Goal: Check status: Check status

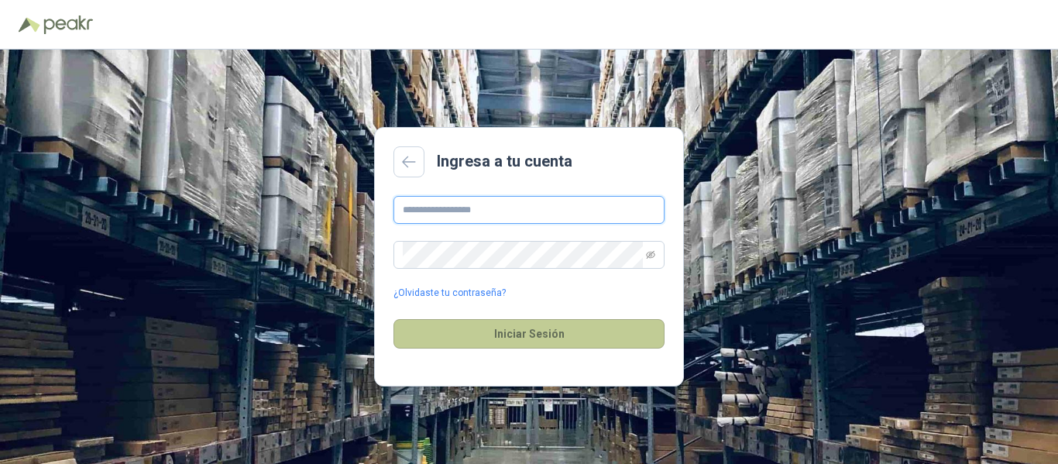
type input "**********"
click at [520, 343] on button "Iniciar Sesión" at bounding box center [529, 333] width 271 height 29
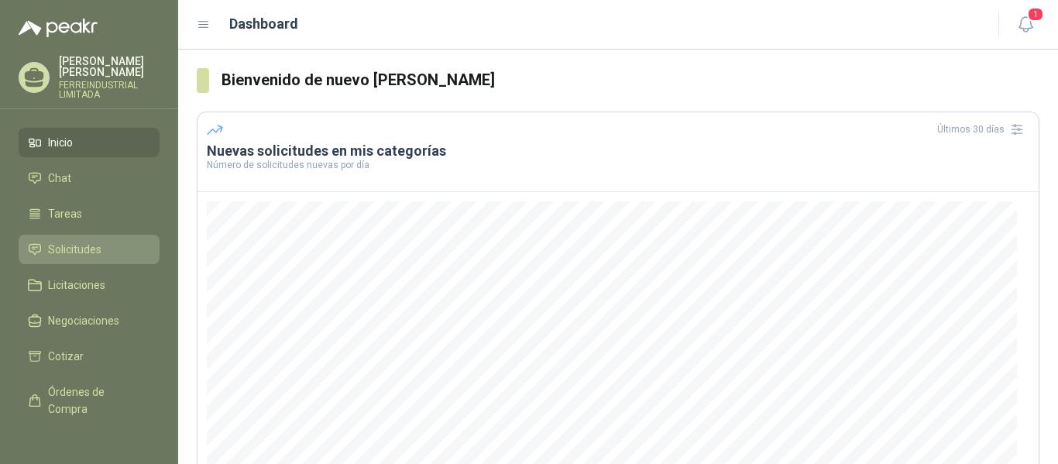
click at [95, 241] on span "Solicitudes" at bounding box center [74, 249] width 53 height 17
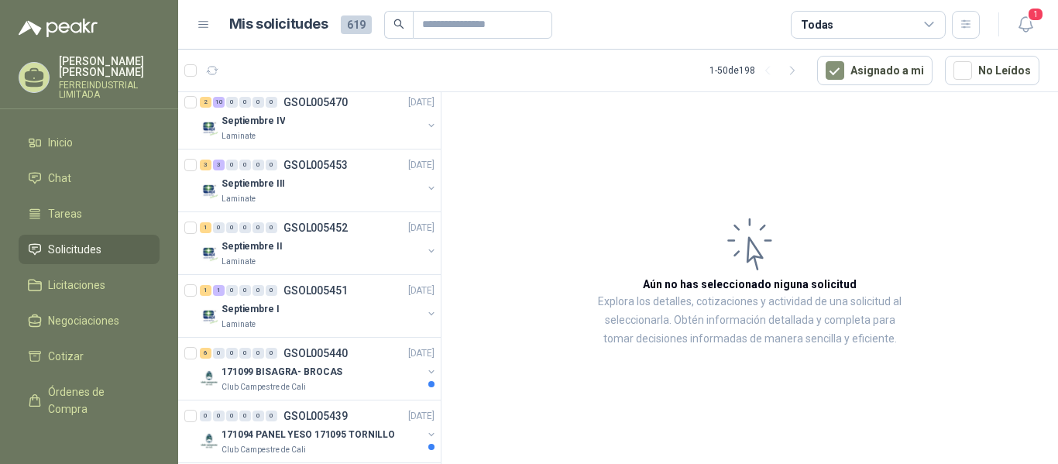
scroll to position [697, 0]
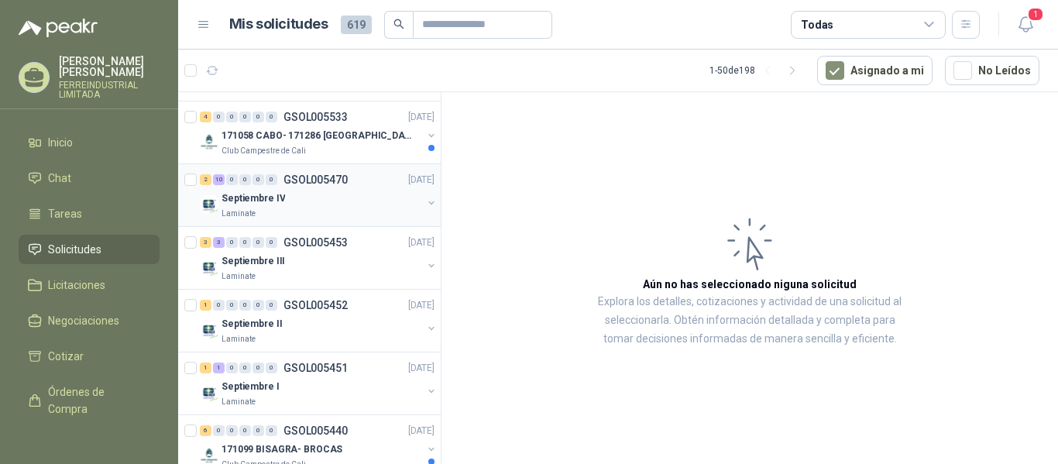
click at [425, 198] on button "button" at bounding box center [431, 203] width 12 height 12
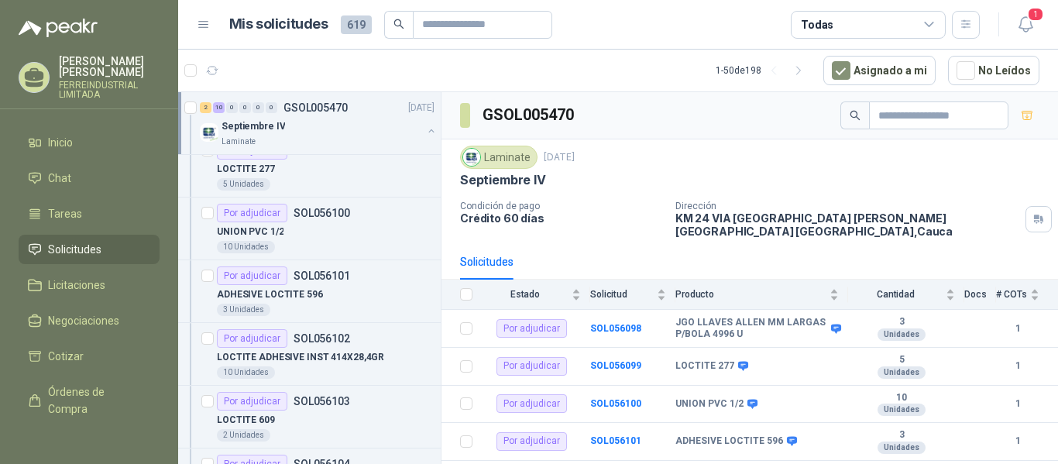
scroll to position [620, 0]
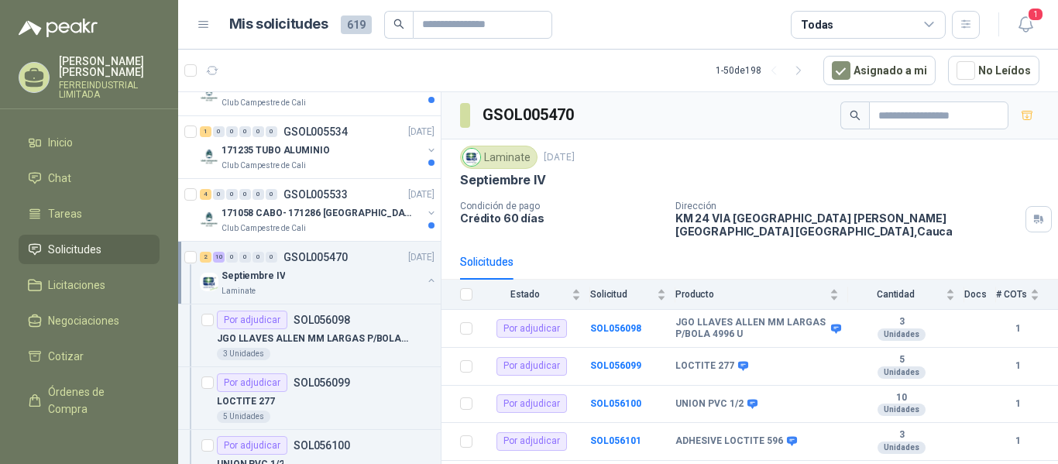
click at [425, 279] on button "button" at bounding box center [431, 280] width 12 height 12
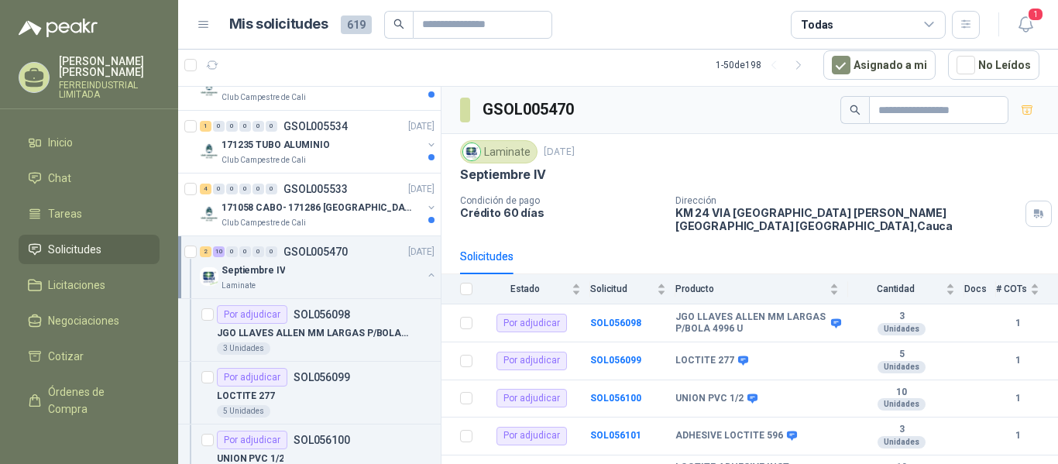
click at [425, 279] on button "button" at bounding box center [431, 275] width 12 height 12
click at [425, 278] on button "button" at bounding box center [431, 275] width 12 height 12
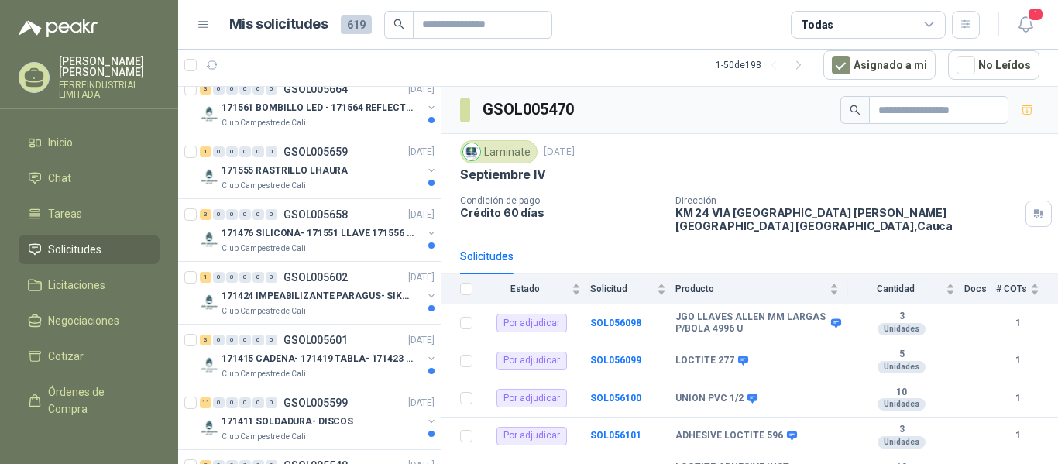
scroll to position [0, 0]
